Goal: Information Seeking & Learning: Learn about a topic

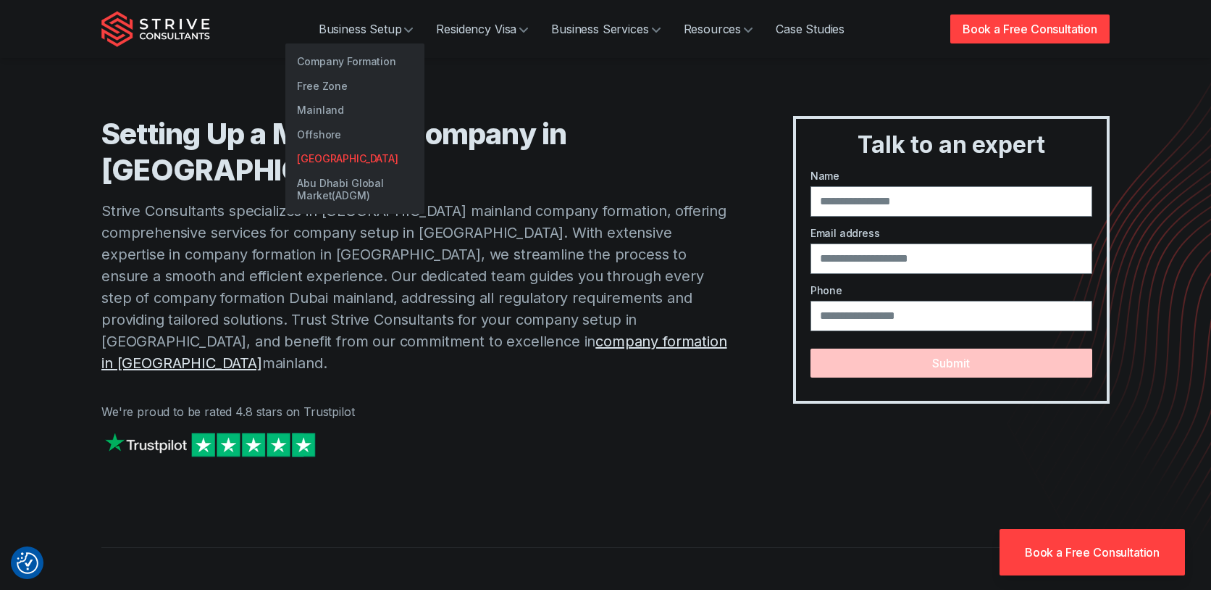
click at [360, 146] on link "[GEOGRAPHIC_DATA]" at bounding box center [354, 158] width 139 height 25
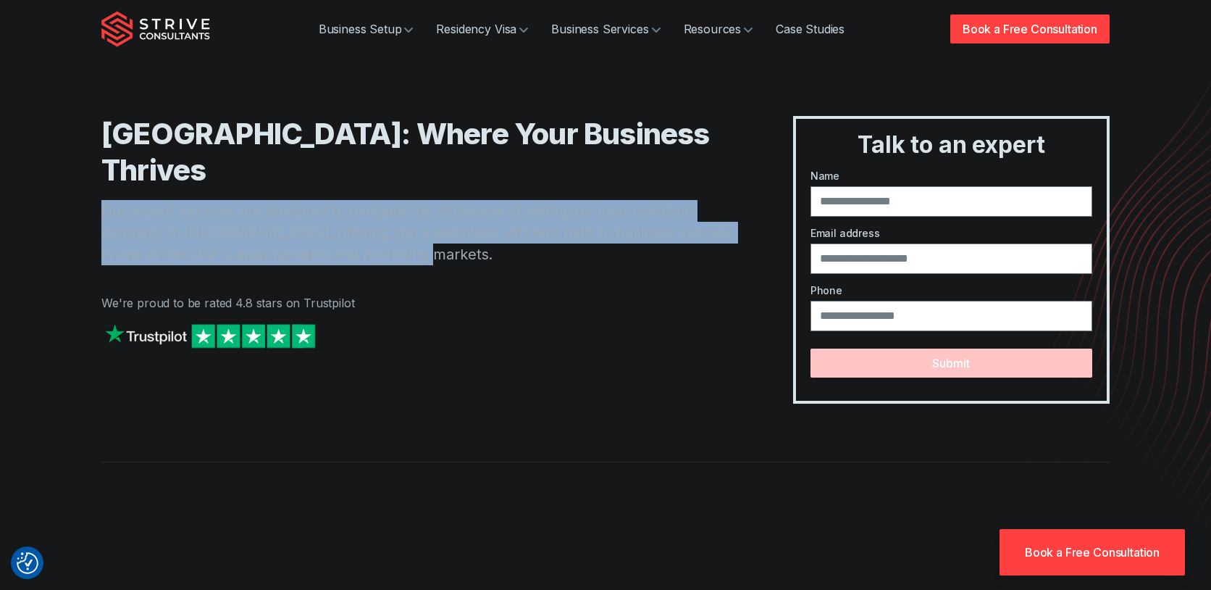
drag, startPoint x: 412, startPoint y: 253, endPoint x: 96, endPoint y: 214, distance: 317.5
click at [96, 214] on div "[GEOGRAPHIC_DATA]: Where Your Business Thrives Our expert services are designed…" at bounding box center [605, 202] width 1043 height 404
click at [276, 258] on p "Our expert services are designed to navigate the intricacies of setting up your…" at bounding box center [418, 232] width 634 height 65
